Goal: Task Accomplishment & Management: Manage account settings

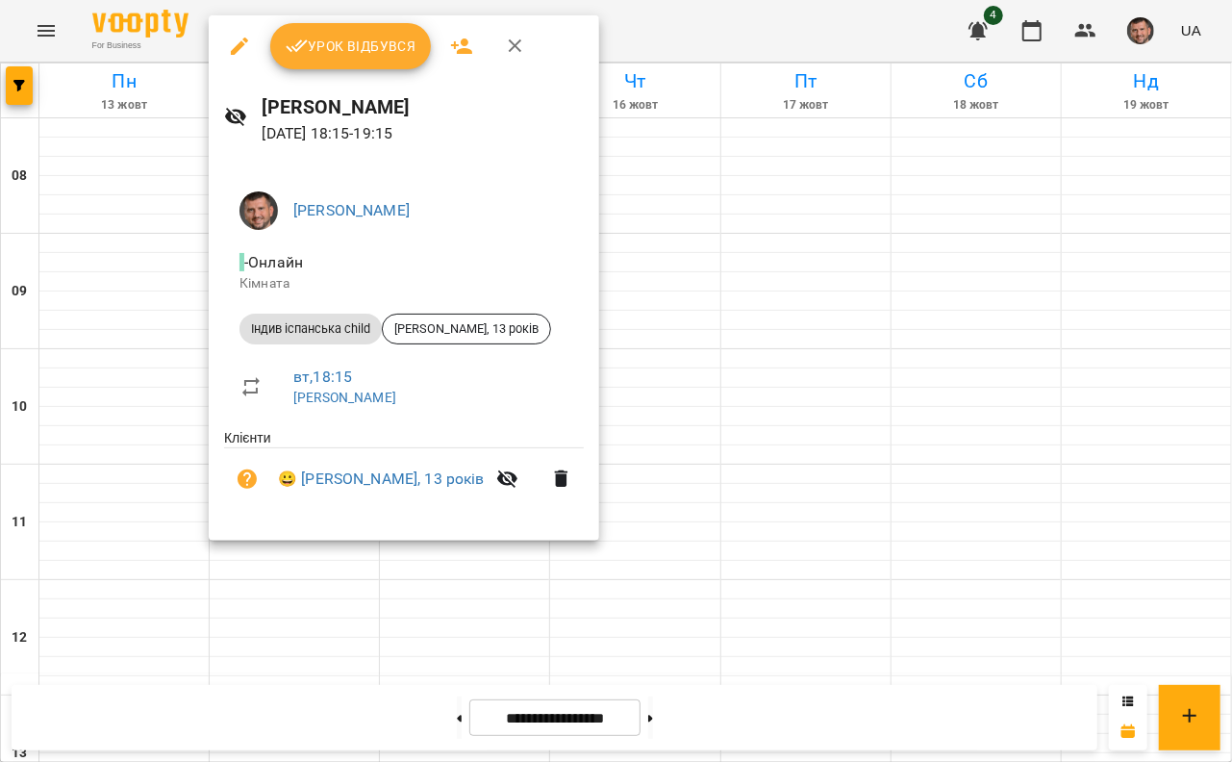
scroll to position [1015, 0]
click at [517, 46] on icon "button" at bounding box center [515, 46] width 23 height 23
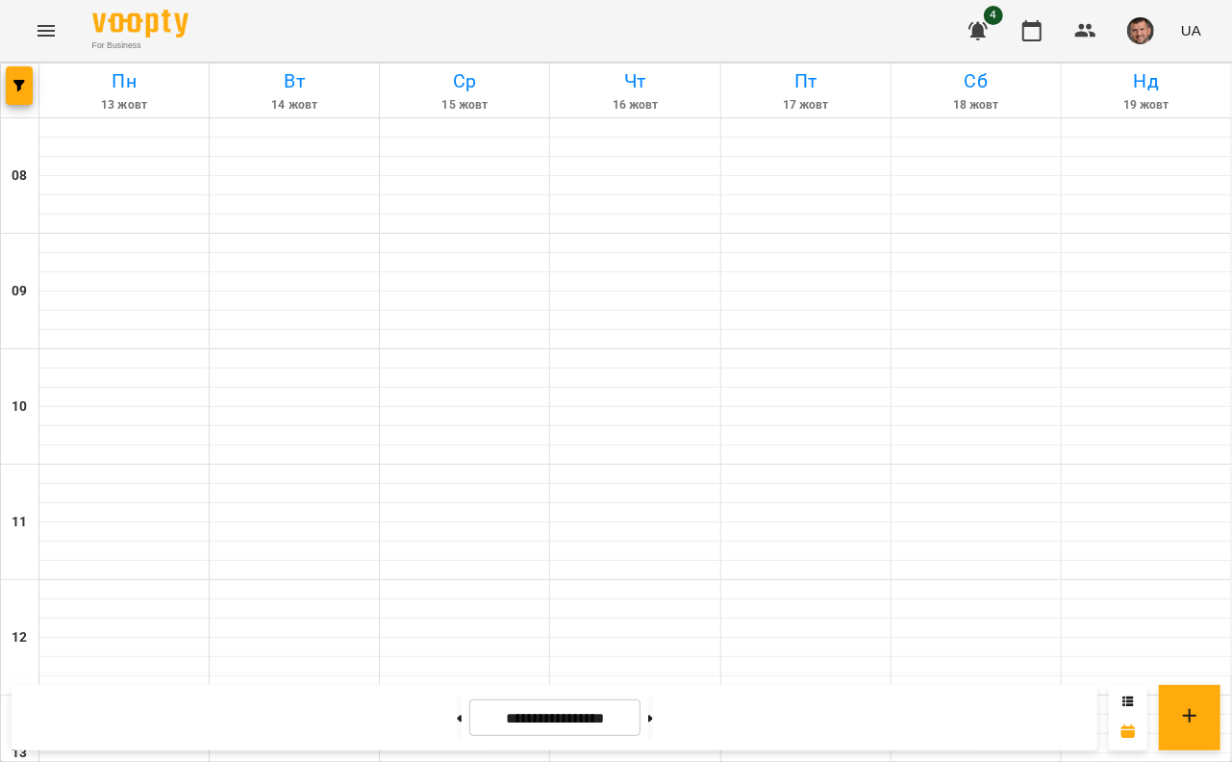
scroll to position [777, 0]
